Goal: Navigation & Orientation: Find specific page/section

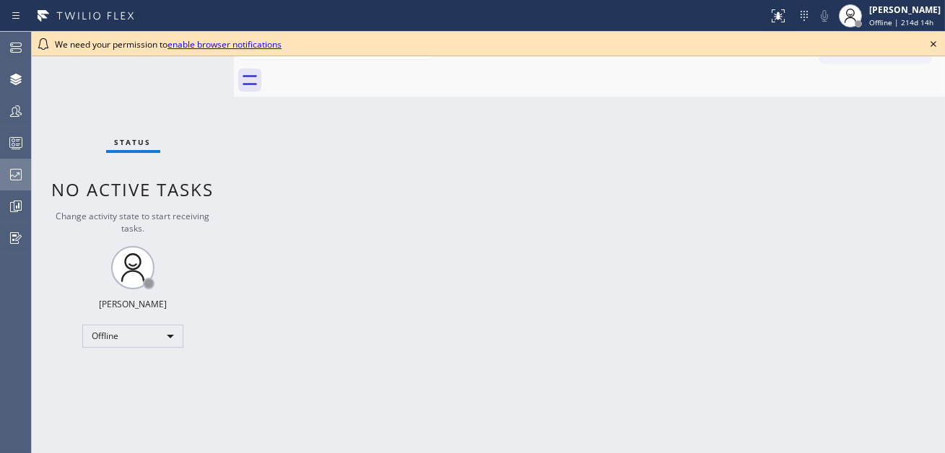
click at [17, 181] on icon at bounding box center [15, 174] width 17 height 17
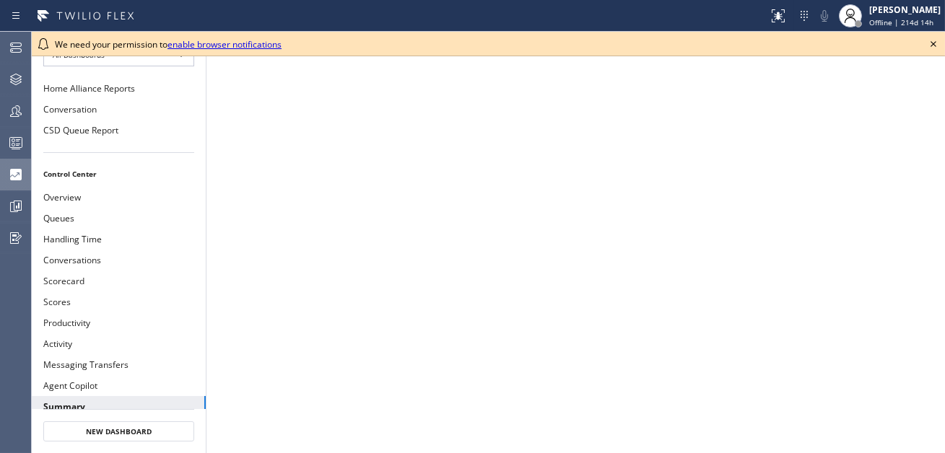
click at [932, 47] on icon at bounding box center [933, 43] width 17 height 17
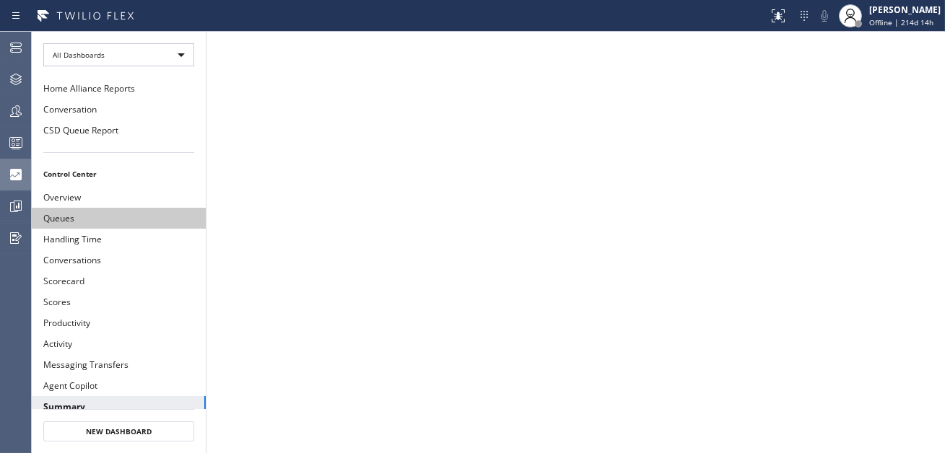
click at [114, 220] on button "Queues" at bounding box center [119, 218] width 174 height 21
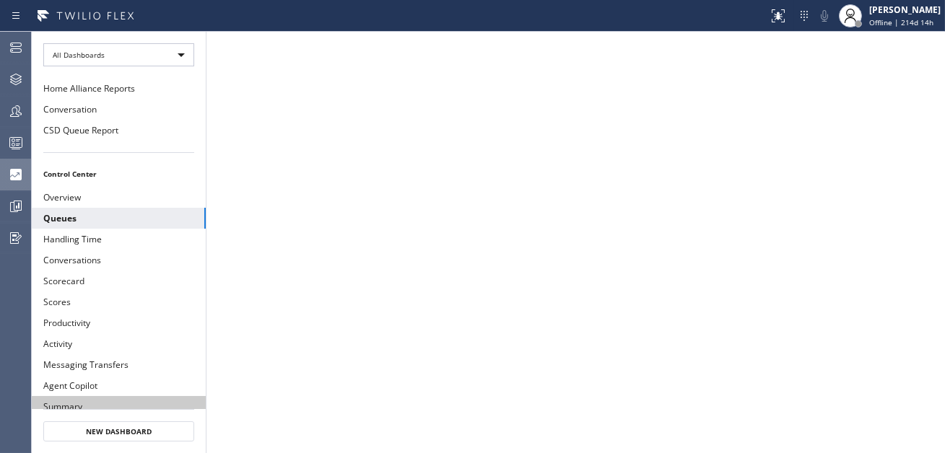
click at [131, 399] on button "Summary" at bounding box center [119, 406] width 174 height 21
